Goal: Information Seeking & Learning: Learn about a topic

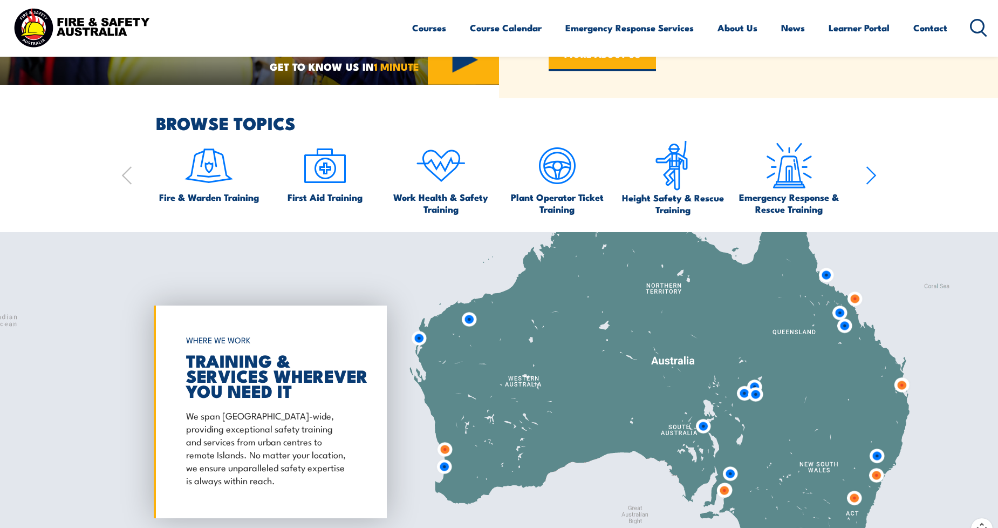
scroll to position [599, 0]
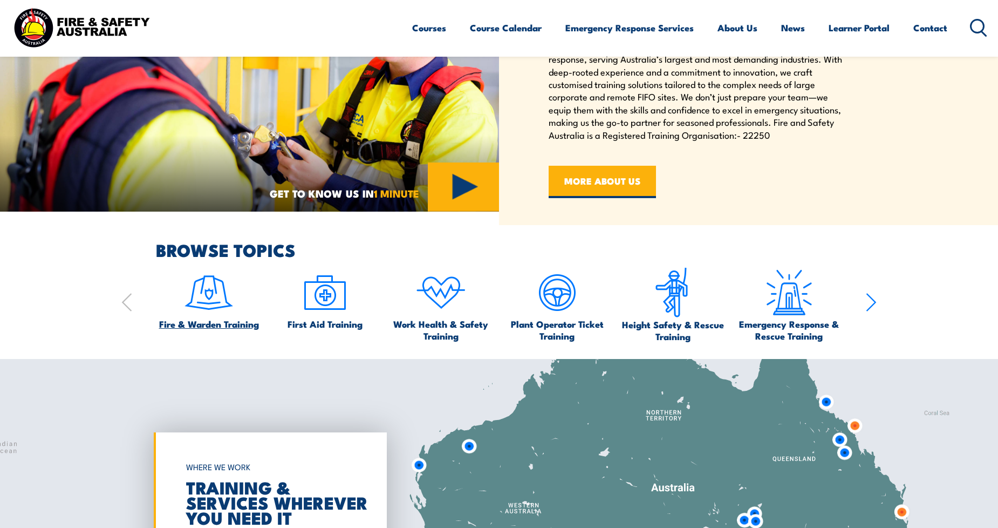
click at [224, 296] on img at bounding box center [208, 292] width 51 height 51
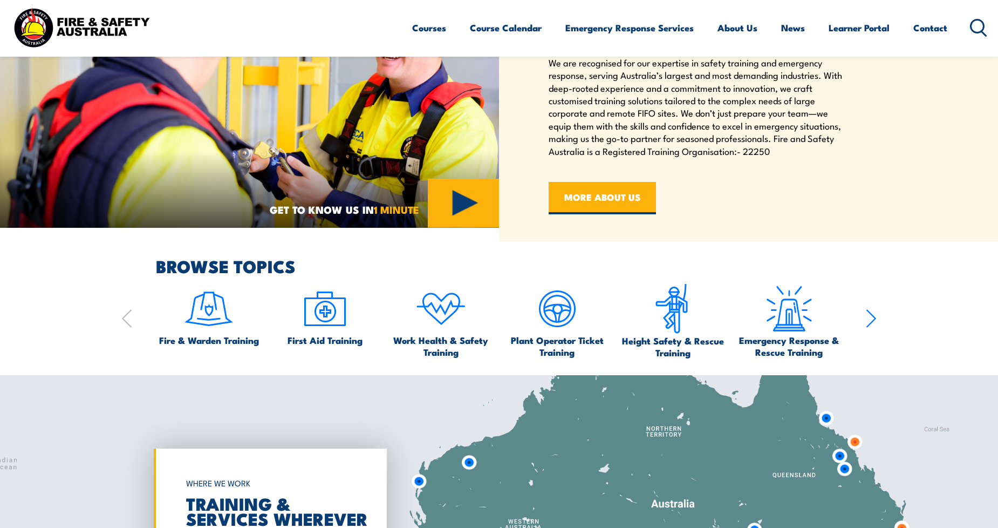
scroll to position [574, 0]
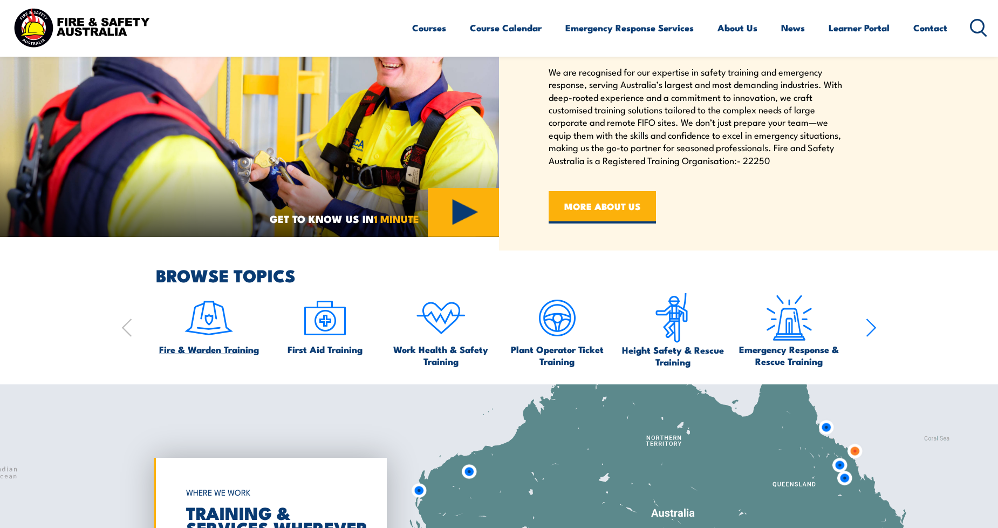
click at [215, 347] on span "Fire & Warden Training" at bounding box center [209, 349] width 100 height 12
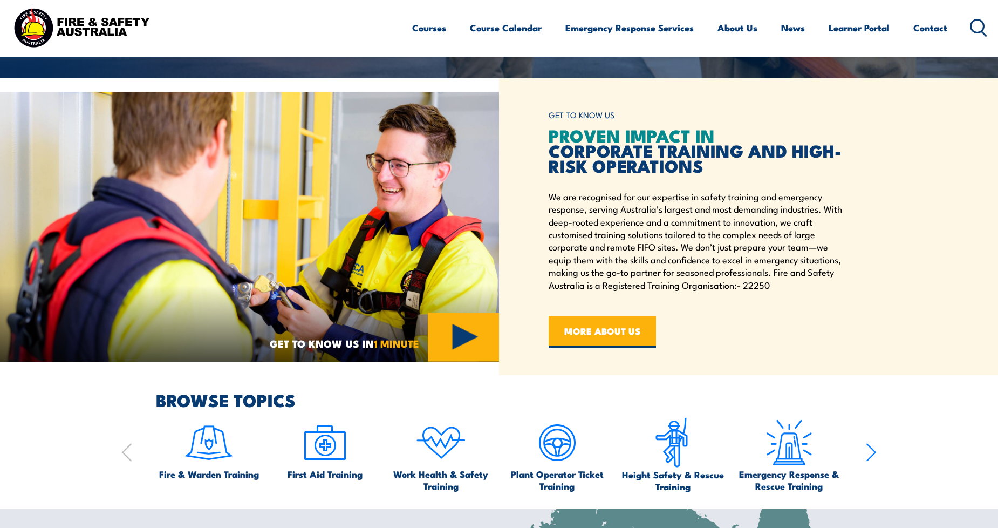
scroll to position [699, 0]
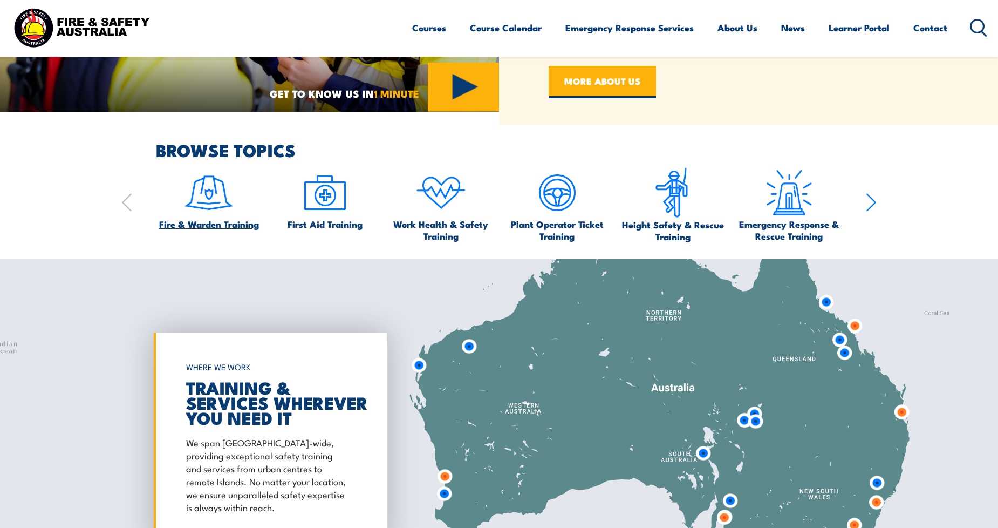
click at [206, 193] on img at bounding box center [208, 192] width 51 height 51
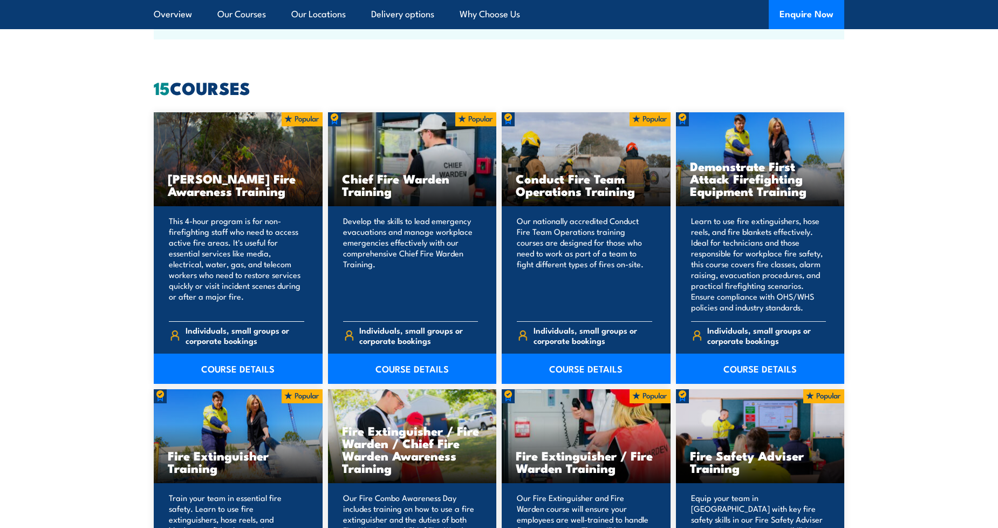
scroll to position [849, 0]
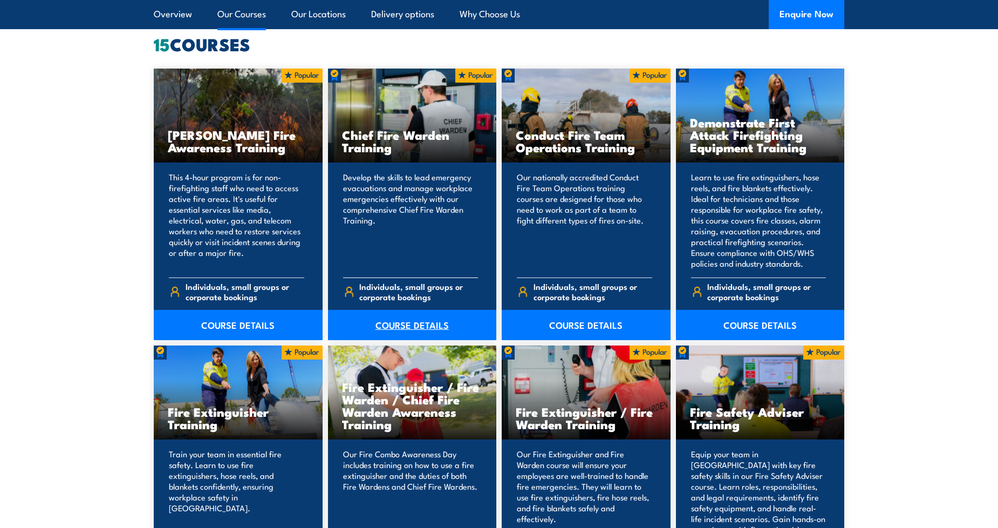
click at [430, 327] on link "COURSE DETAILS" at bounding box center [412, 325] width 169 height 30
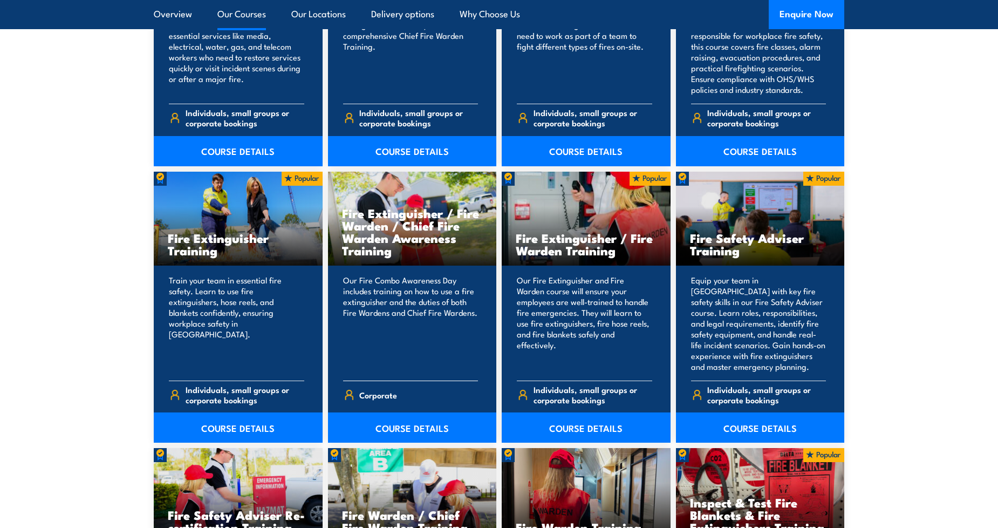
scroll to position [1024, 0]
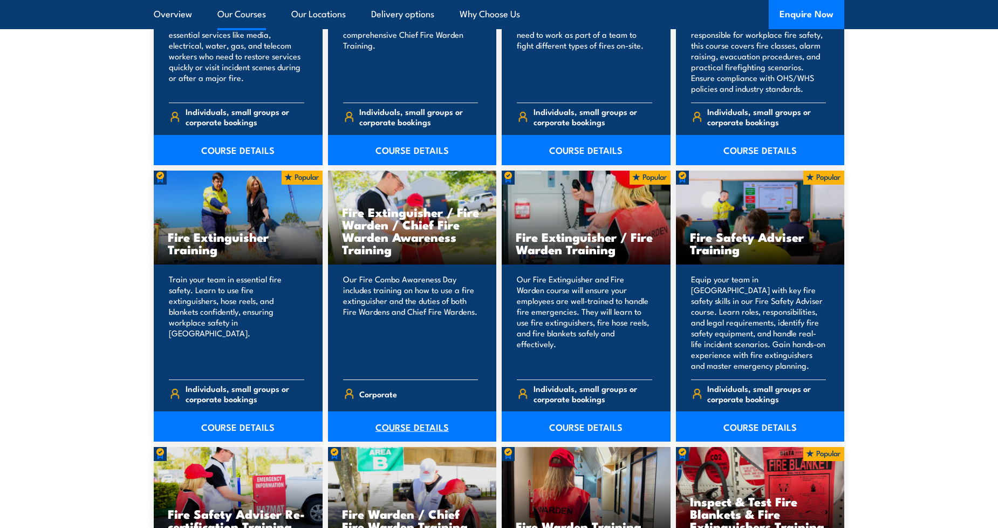
click at [428, 430] on link "COURSE DETAILS" at bounding box center [412, 426] width 169 height 30
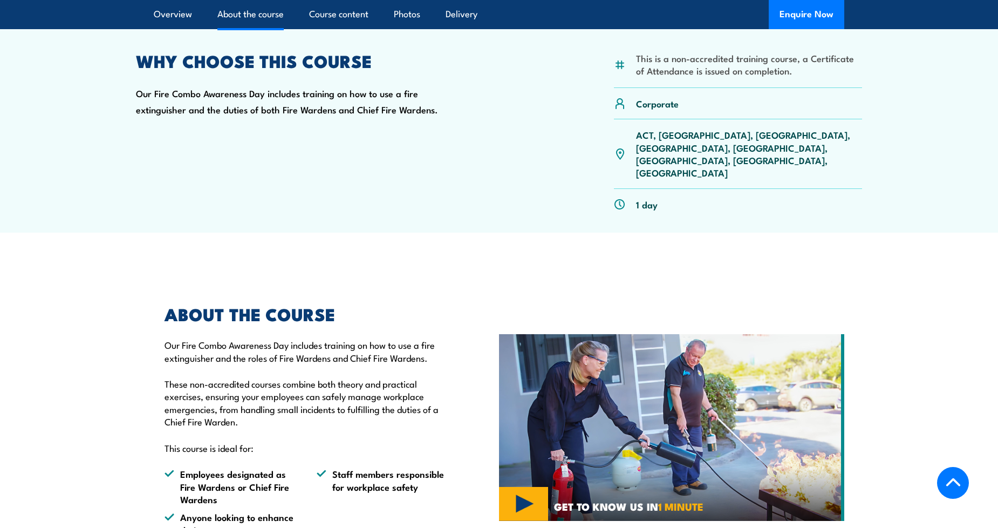
scroll to position [325, 0]
